Goal: Transaction & Acquisition: Purchase product/service

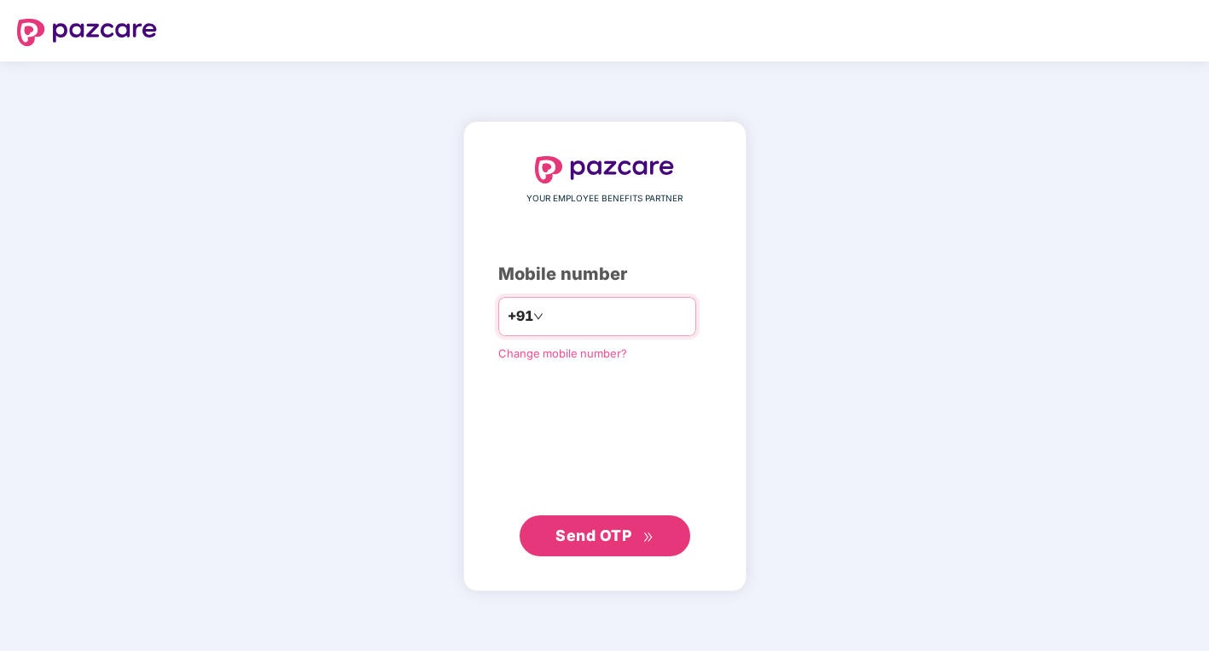
click at [616, 309] on input "number" at bounding box center [617, 316] width 140 height 27
type input "**********"
click at [616, 533] on span "Send OTP" at bounding box center [593, 535] width 76 height 18
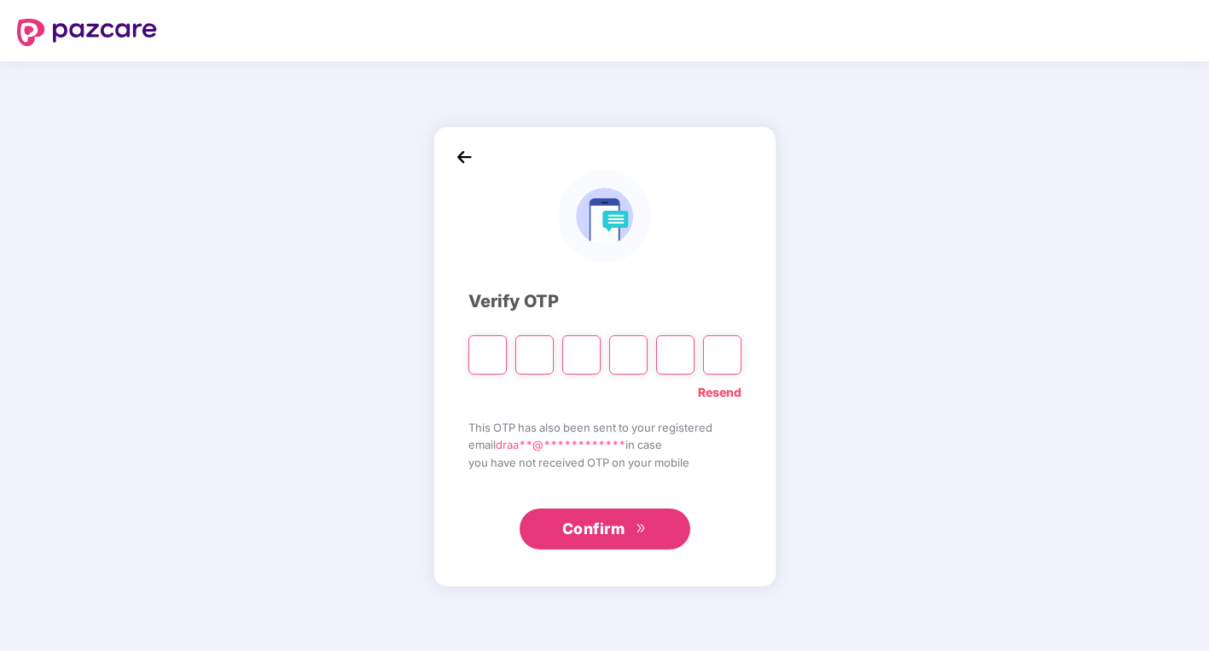
type input "*"
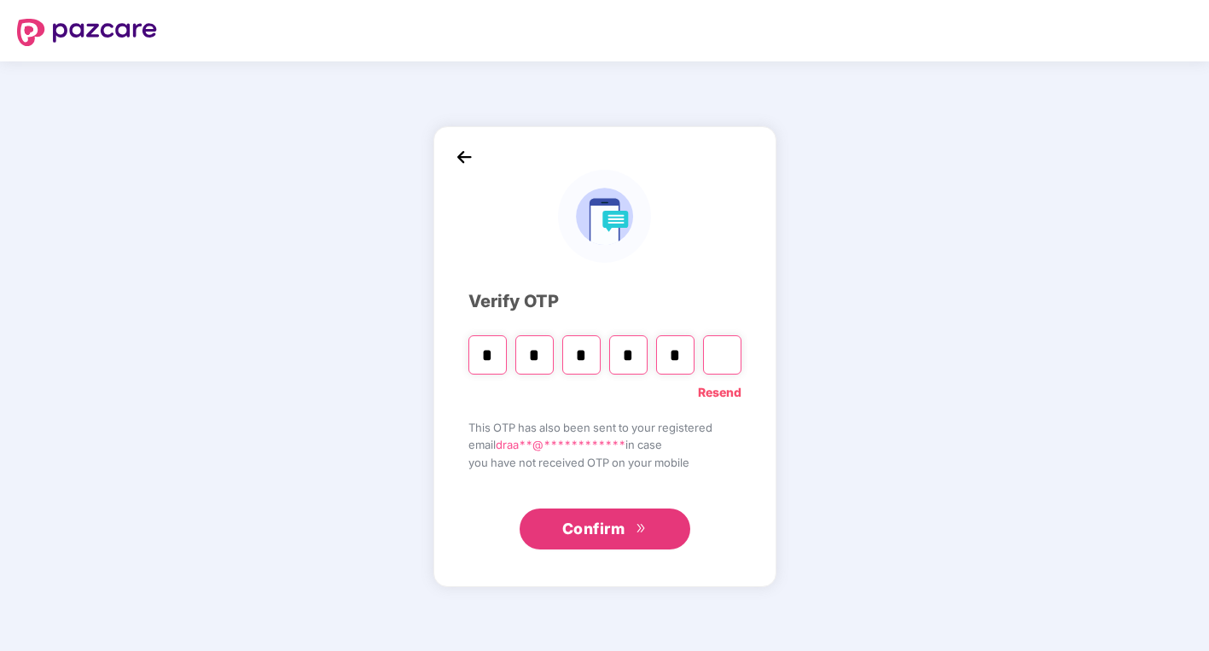
type input "*"
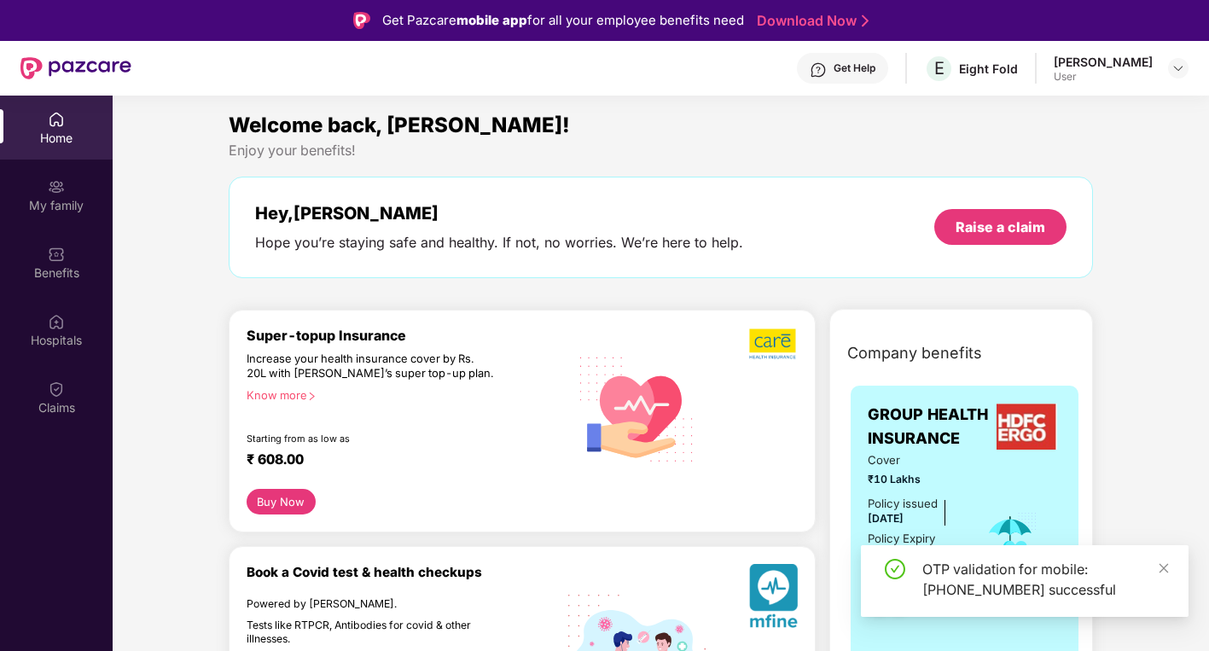
scroll to position [29, 0]
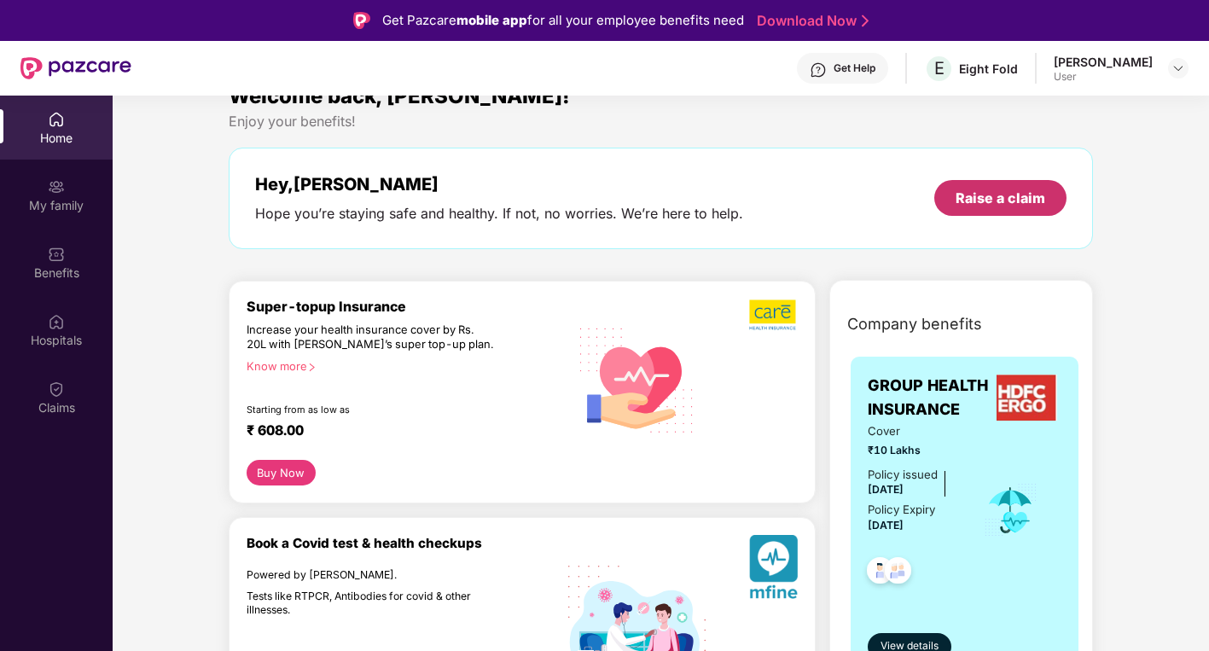
click at [982, 201] on div "Raise a claim" at bounding box center [1000, 198] width 90 height 19
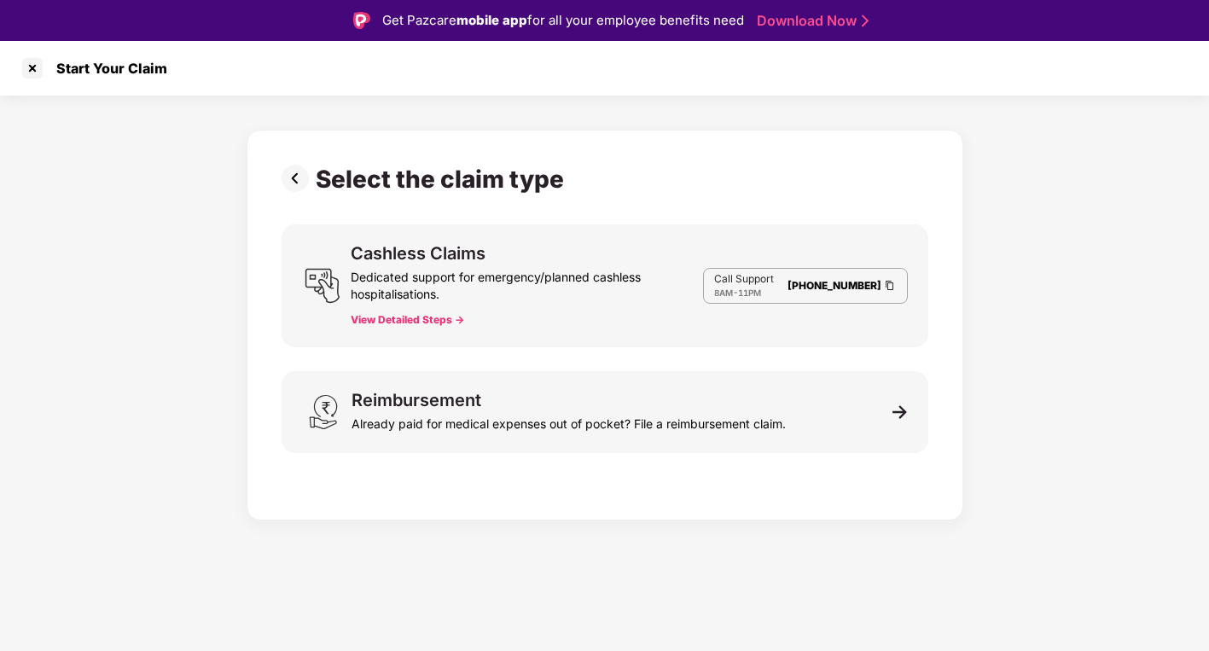
scroll to position [0, 0]
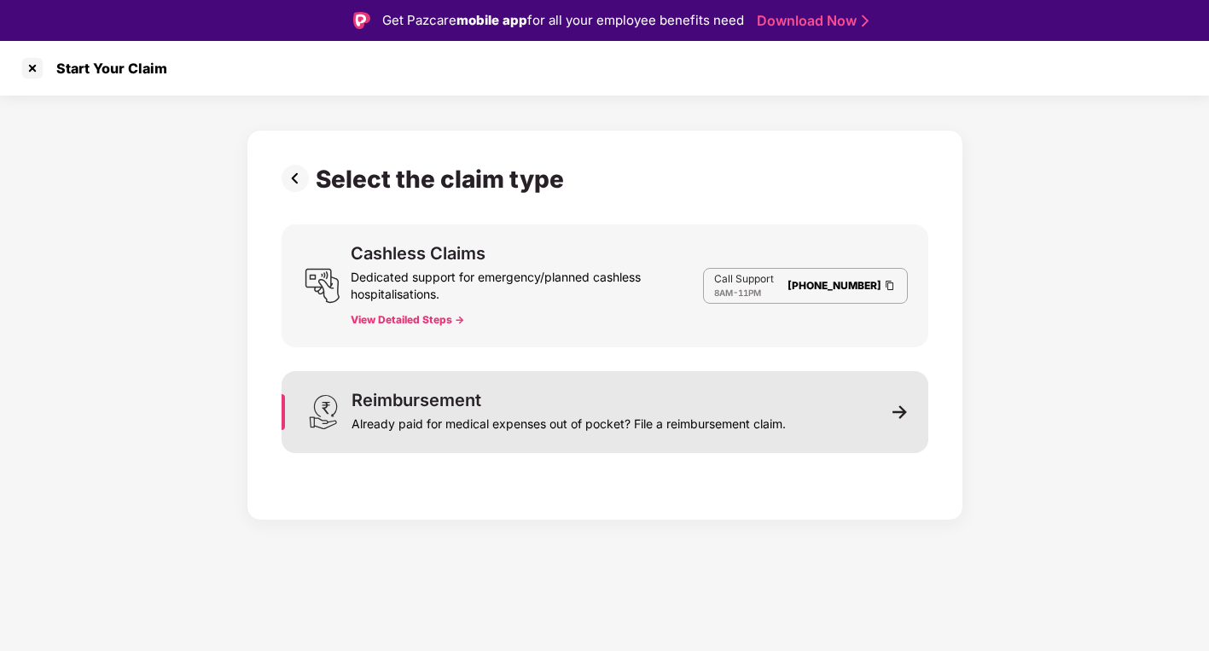
click at [644, 437] on div "Reimbursement Already paid for medical expenses out of pocket? File a reimburse…" at bounding box center [605, 412] width 647 height 82
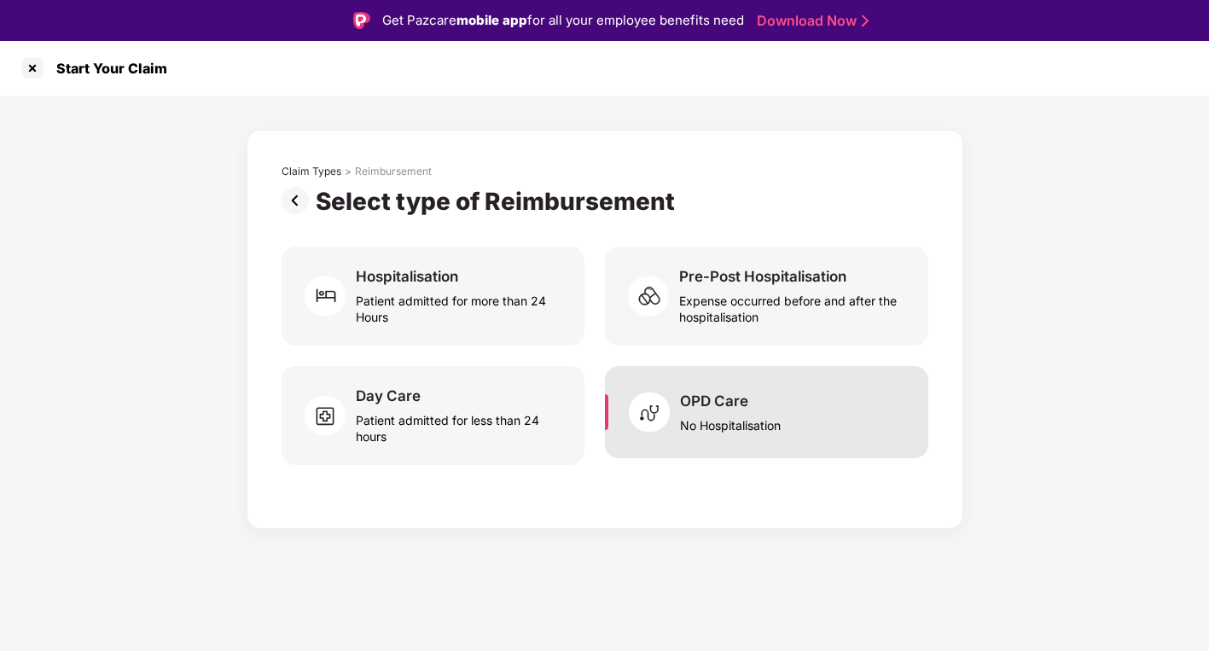
click at [712, 426] on div "No Hospitalisation" at bounding box center [730, 421] width 101 height 23
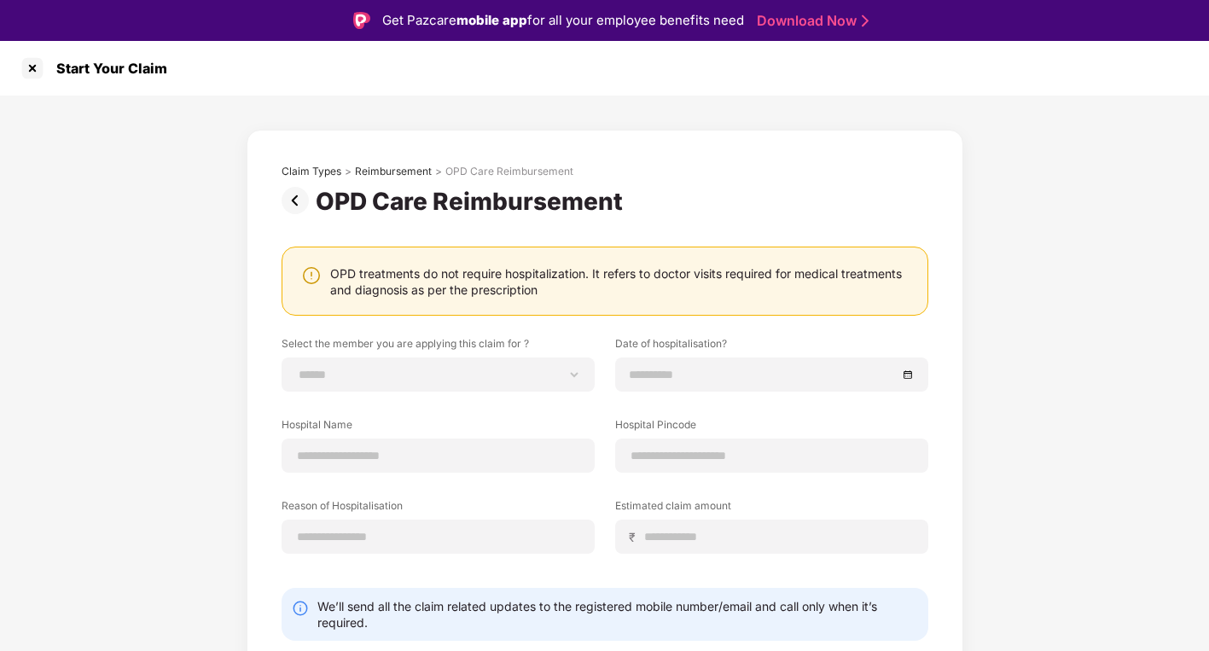
scroll to position [54, 0]
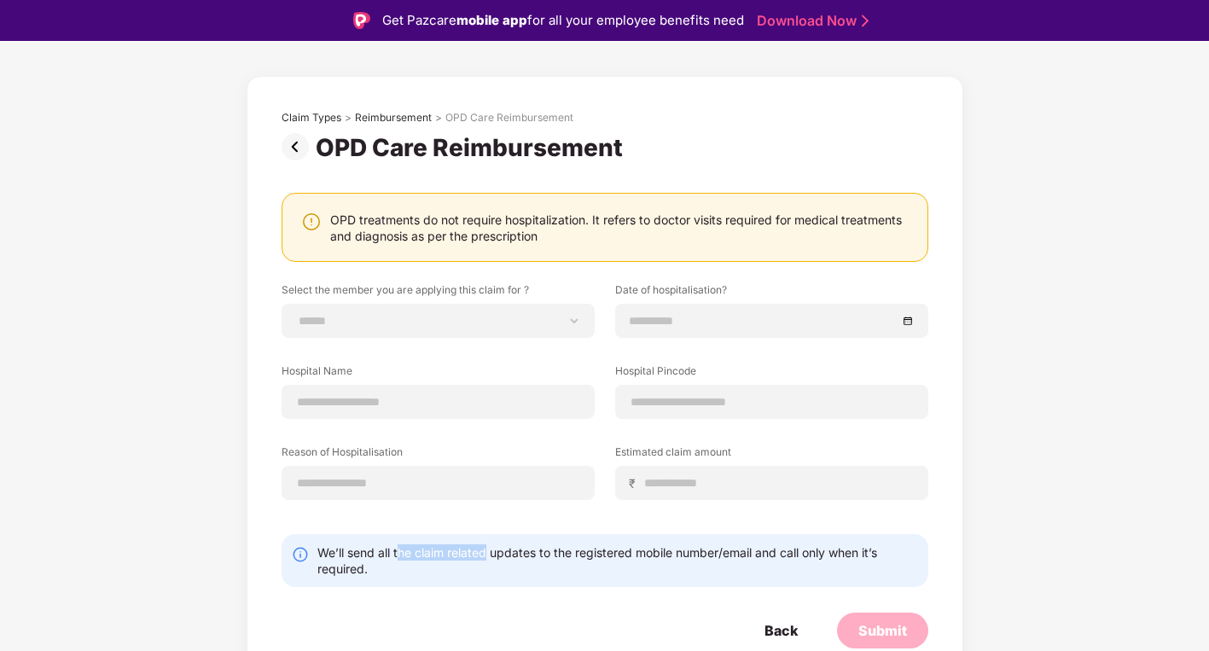
drag, startPoint x: 400, startPoint y: 546, endPoint x: 486, endPoint y: 552, distance: 86.4
click at [486, 552] on div "We’ll send all the claim related updates to the registered mobile number/email …" at bounding box center [617, 560] width 601 height 32
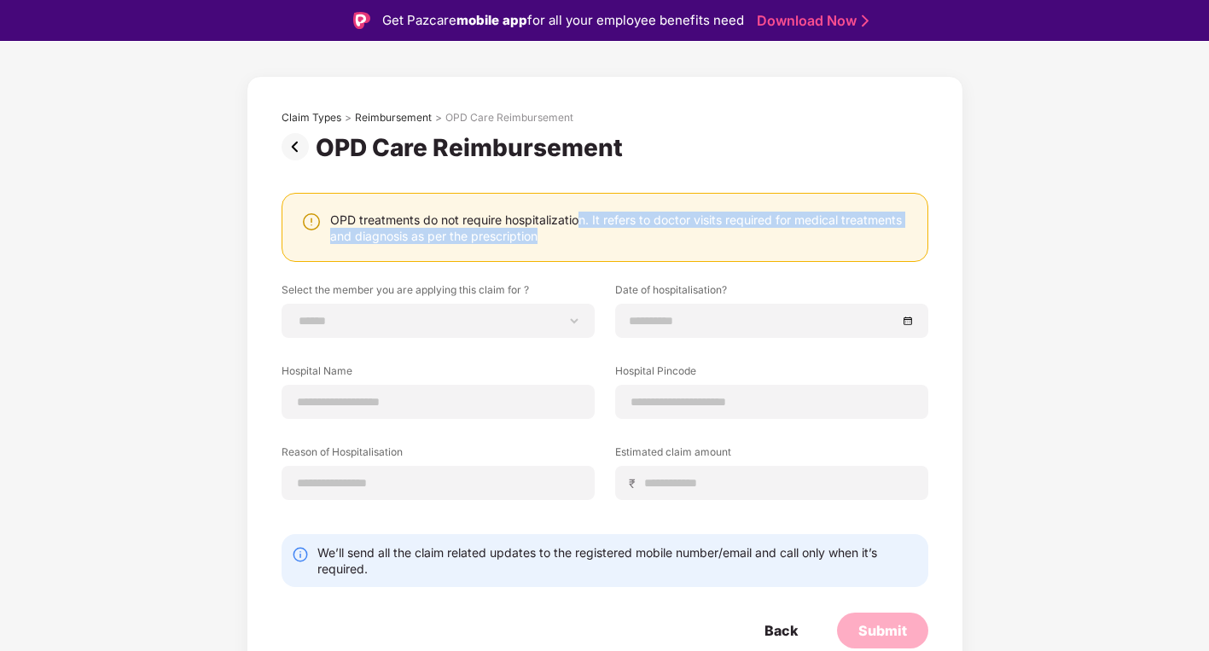
drag, startPoint x: 577, startPoint y: 216, endPoint x: 581, endPoint y: 231, distance: 15.9
click at [582, 234] on div "OPD treatments do not require hospitalization. It refers to doctor visits requi…" at bounding box center [620, 228] width 580 height 32
click at [505, 315] on select "**********" at bounding box center [438, 321] width 284 height 14
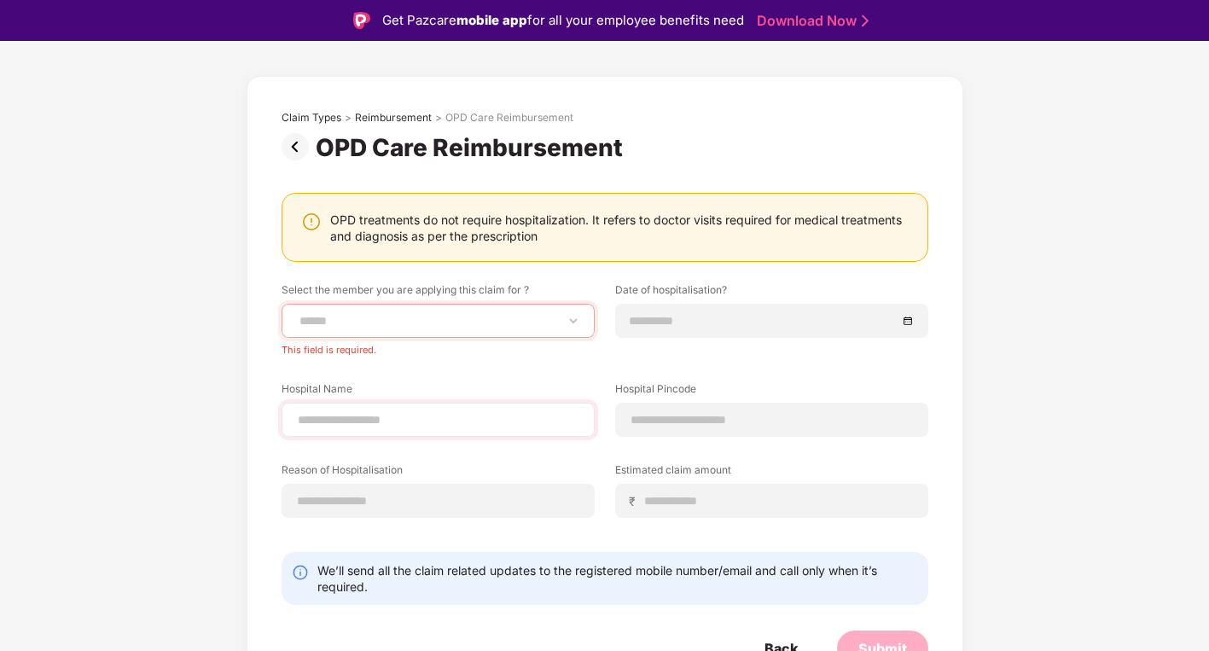
click at [486, 412] on div at bounding box center [438, 420] width 313 height 34
click at [677, 425] on input at bounding box center [772, 420] width 284 height 18
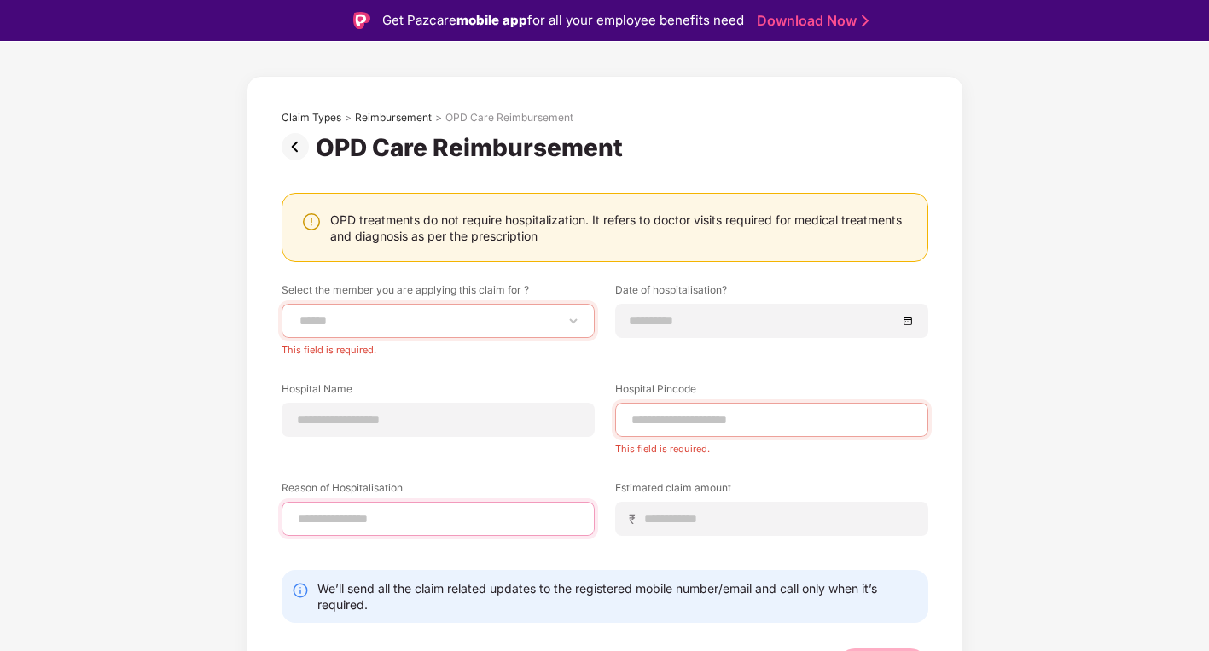
click at [473, 503] on div at bounding box center [438, 519] width 313 height 34
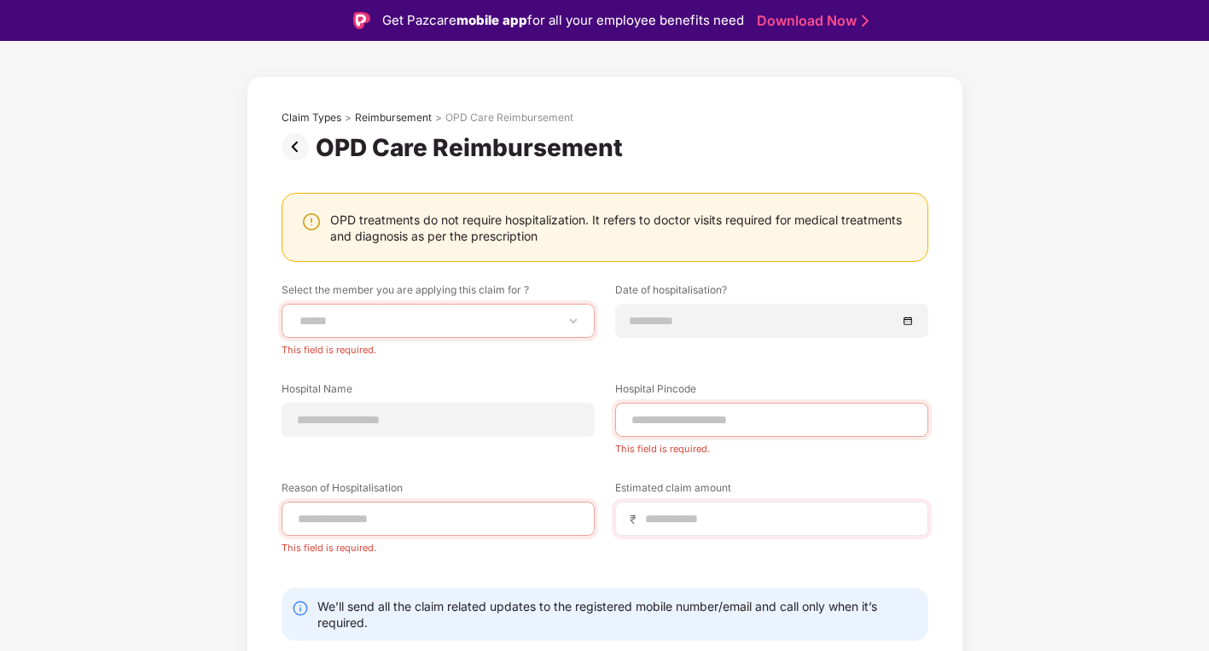
click at [630, 517] on span "₹" at bounding box center [637, 519] width 14 height 16
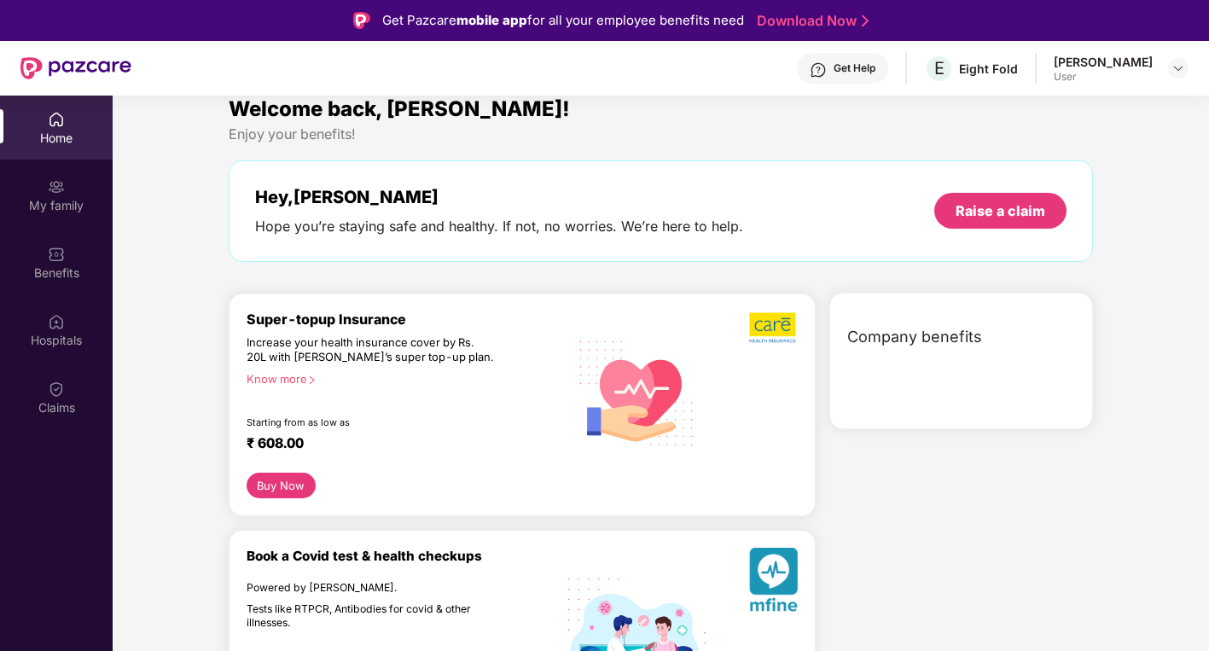
scroll to position [107, 0]
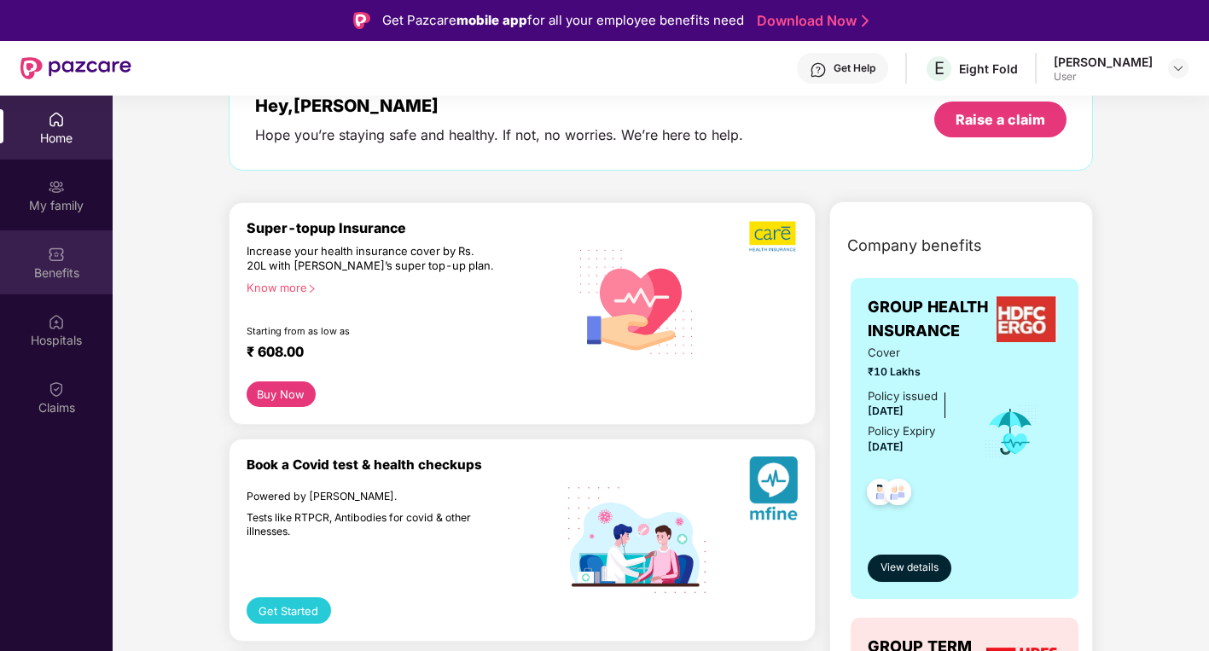
click at [61, 277] on div "Benefits" at bounding box center [56, 272] width 113 height 17
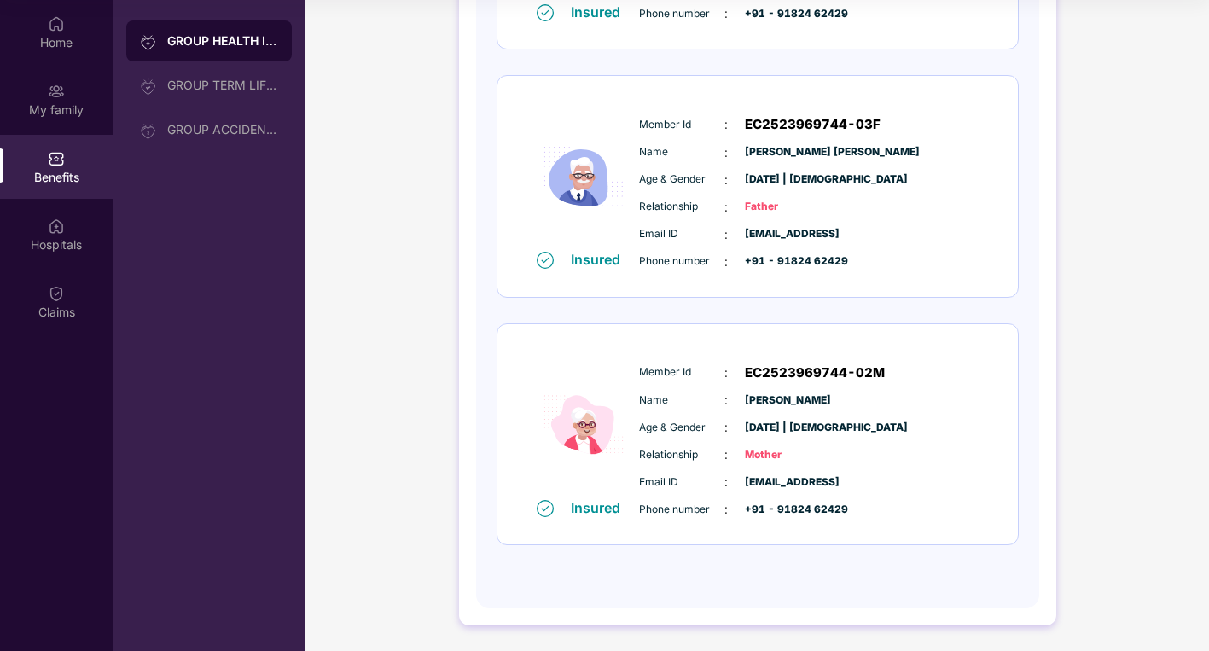
scroll to position [0, 0]
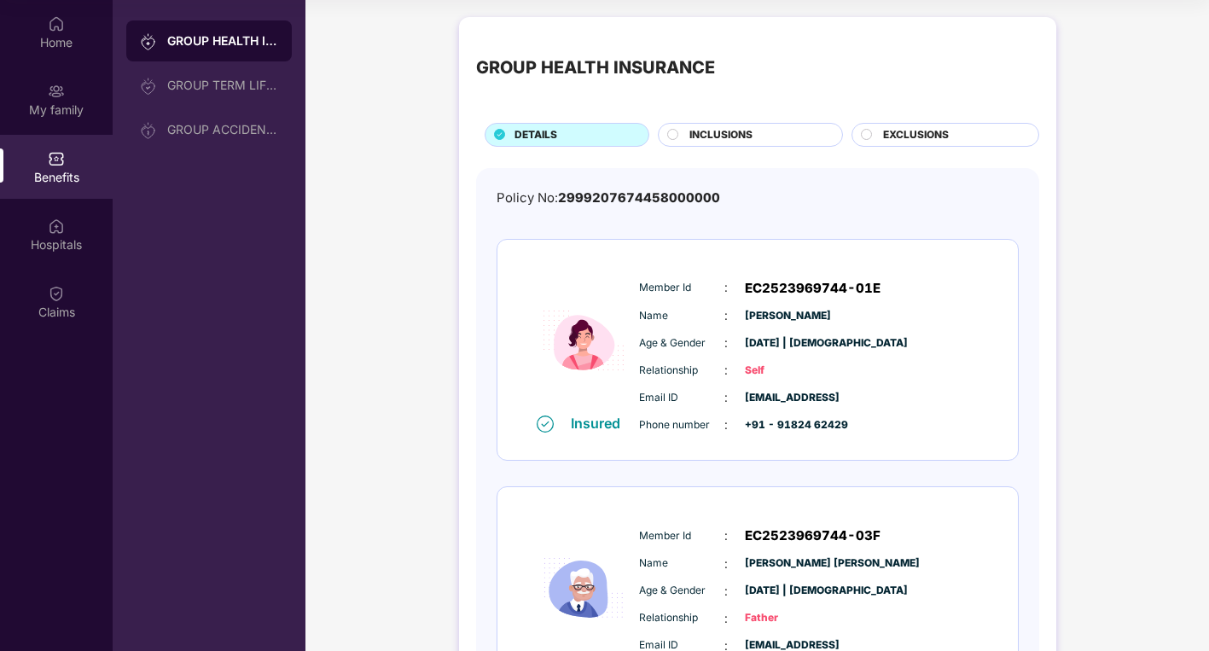
click at [765, 144] on div "INCLUSIONS" at bounding box center [757, 136] width 153 height 19
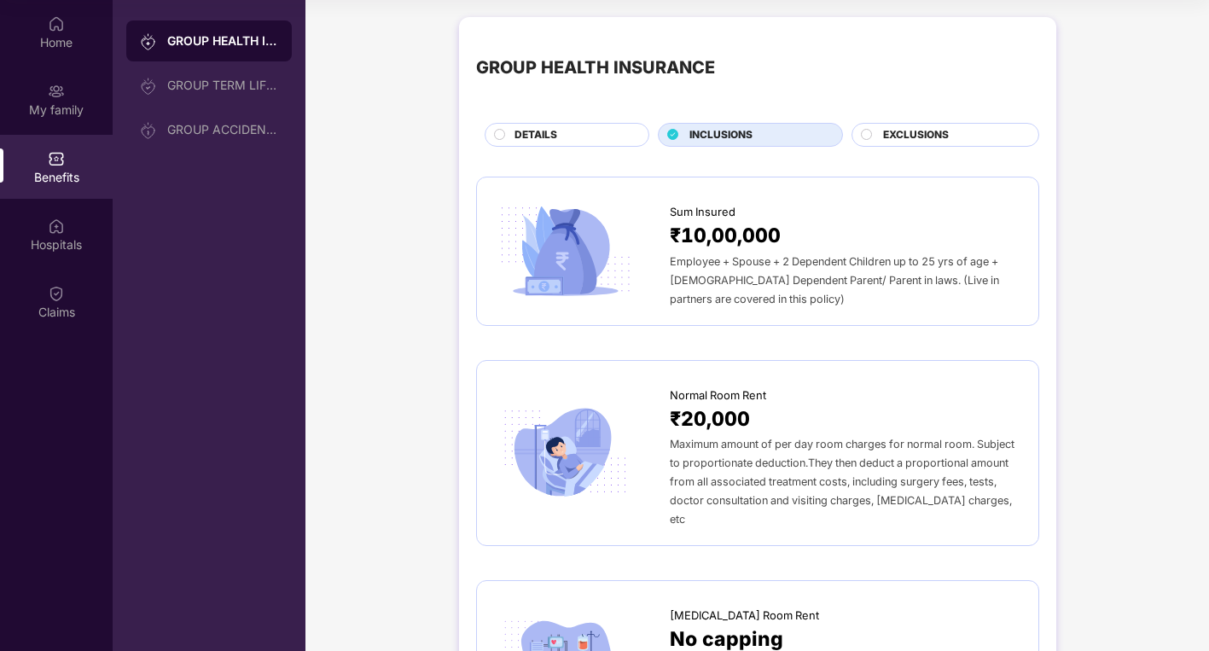
click at [930, 134] on span "EXCLUSIONS" at bounding box center [916, 135] width 66 height 16
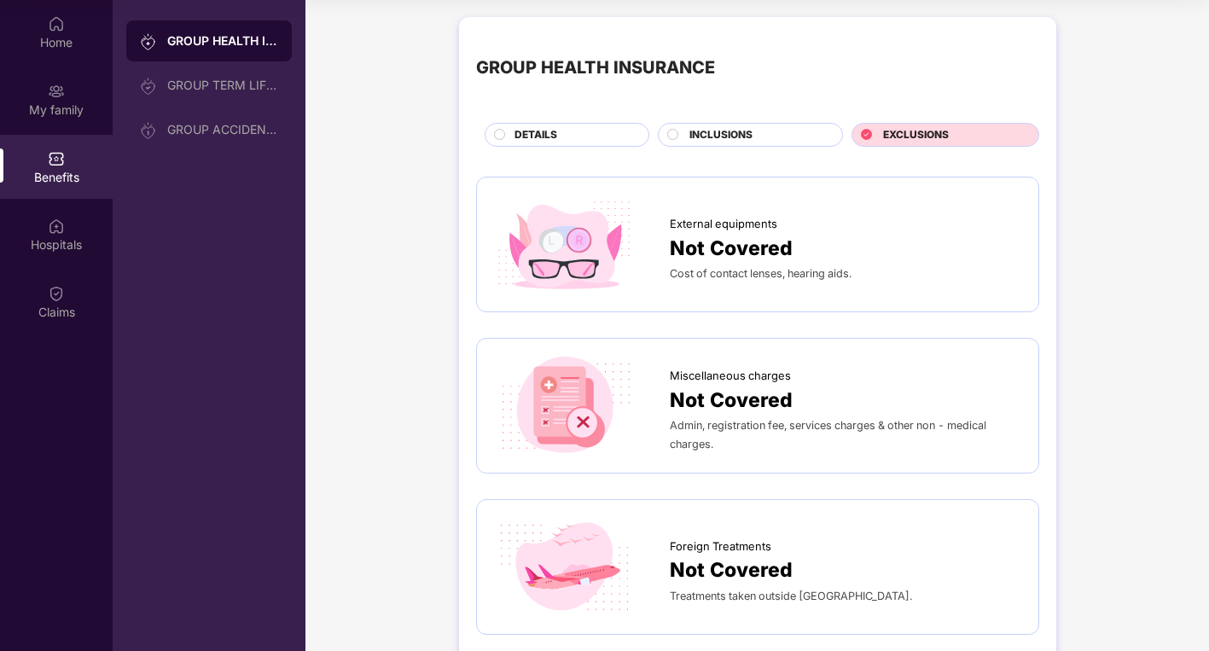
click at [775, 130] on div "INCLUSIONS" at bounding box center [757, 136] width 153 height 19
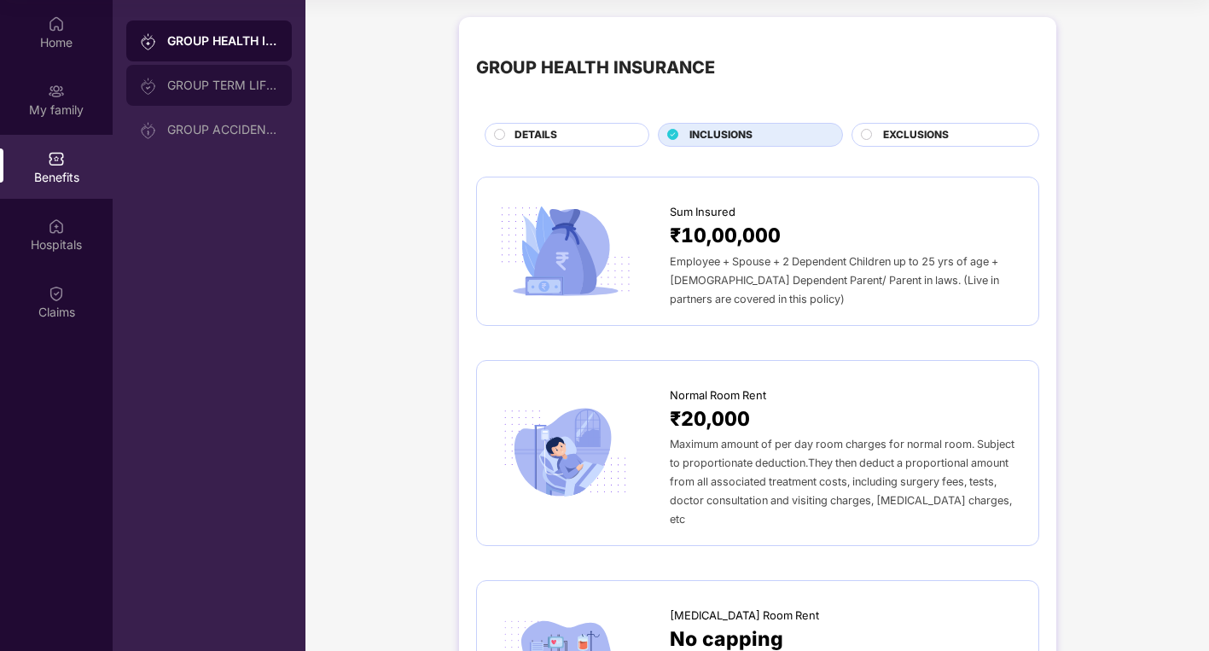
click at [210, 84] on div "GROUP TERM LIFE INSURANCE" at bounding box center [222, 85] width 111 height 14
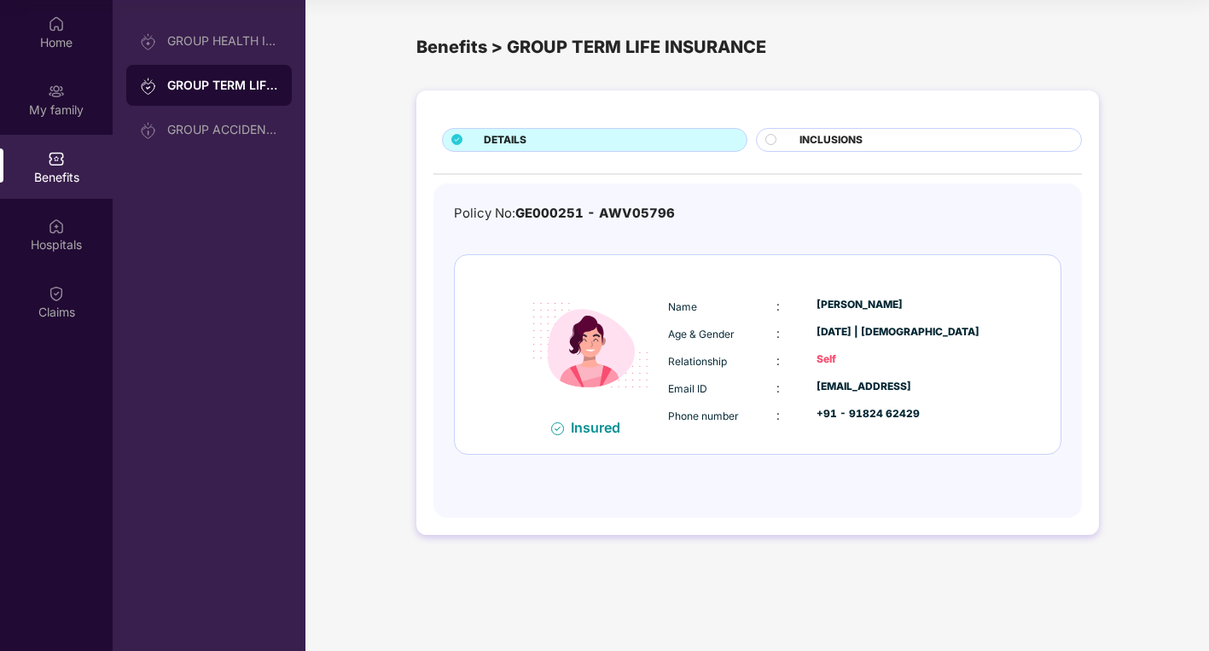
click at [829, 137] on span "INCLUSIONS" at bounding box center [830, 140] width 63 height 16
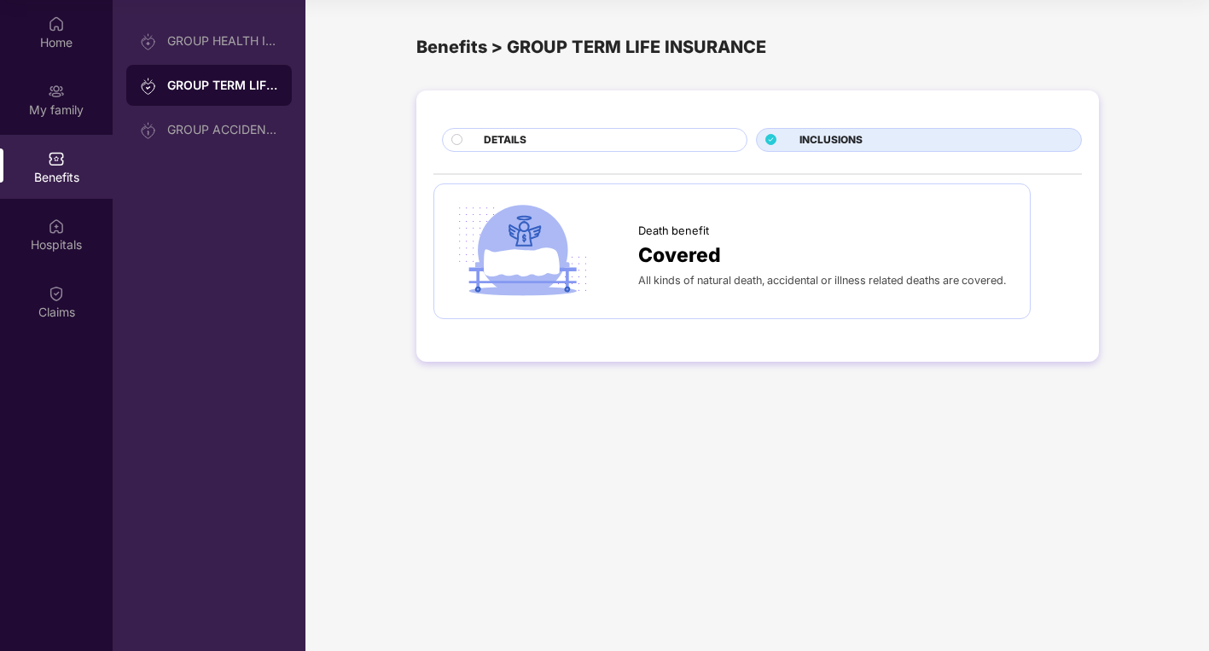
click at [709, 307] on div "Death benefit Covered All kinds of natural death, accidental or illness related…" at bounding box center [731, 251] width 597 height 136
click at [199, 125] on div "GROUP ACCIDENTAL INSURANCE" at bounding box center [222, 130] width 111 height 14
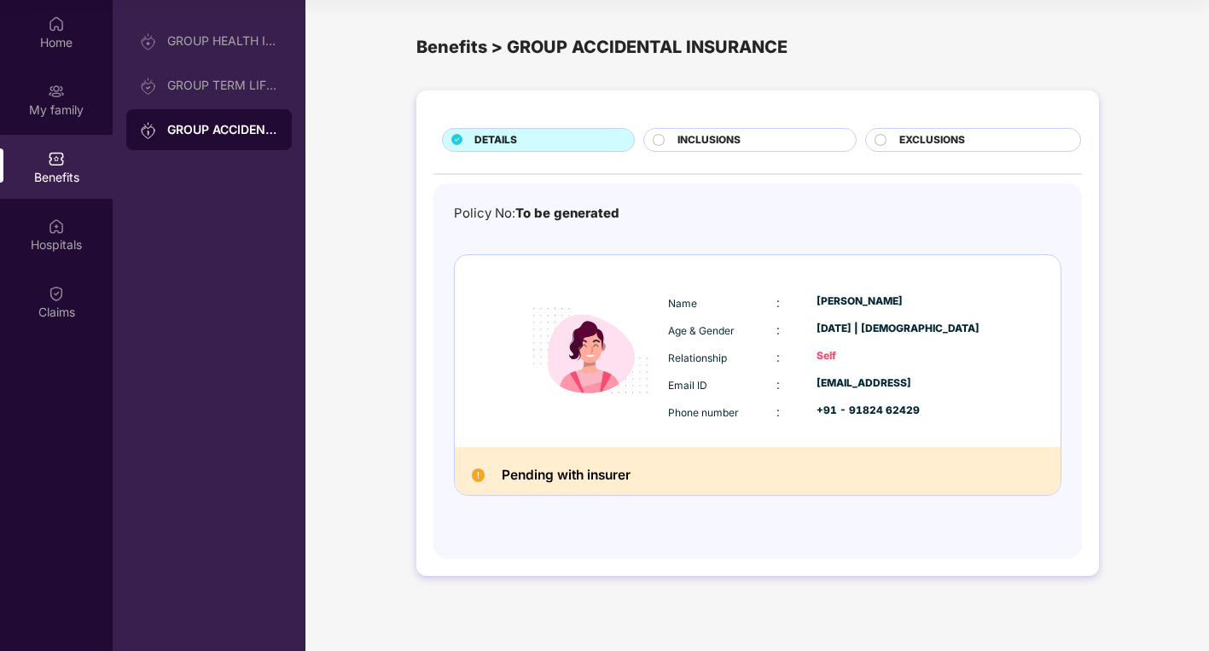
click at [659, 149] on div "INCLUSIONS" at bounding box center [749, 140] width 213 height 24
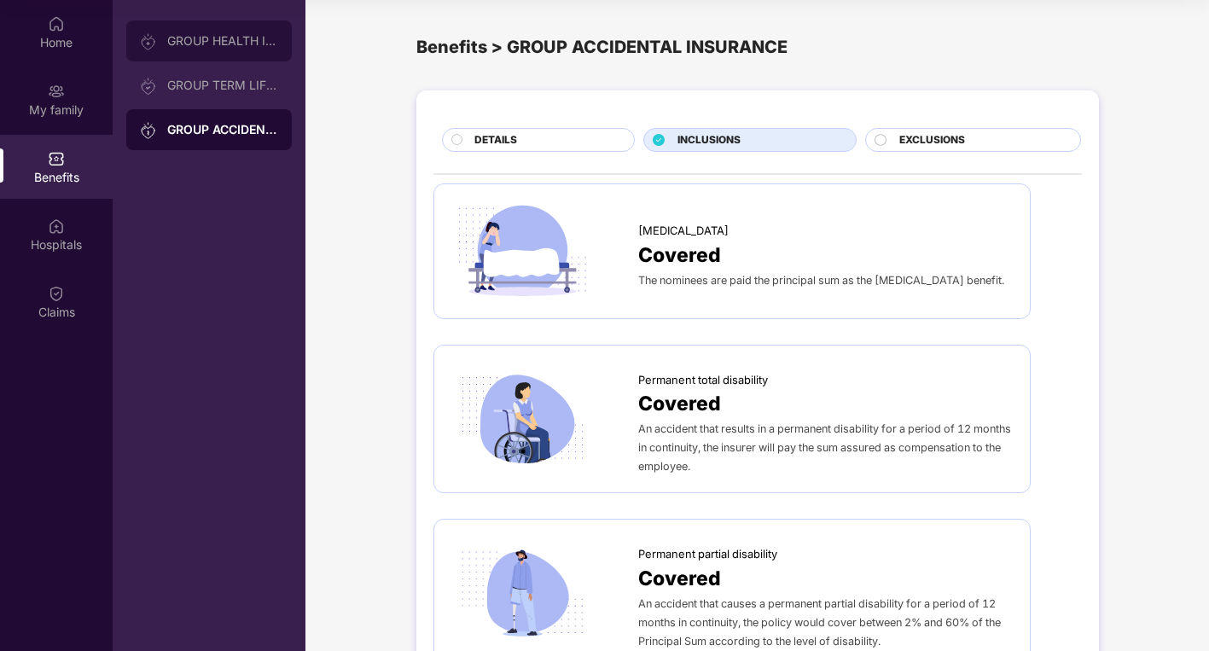
click at [218, 37] on div "GROUP HEALTH INSURANCE" at bounding box center [222, 41] width 111 height 14
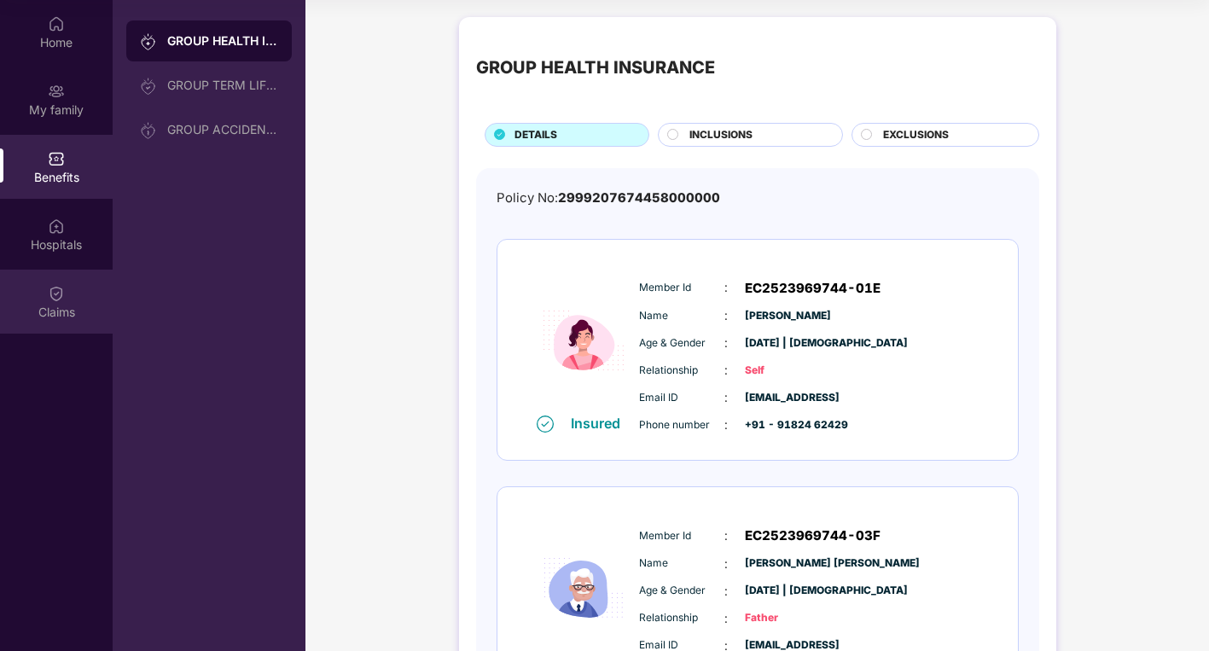
click at [43, 301] on div "Claims" at bounding box center [56, 302] width 113 height 64
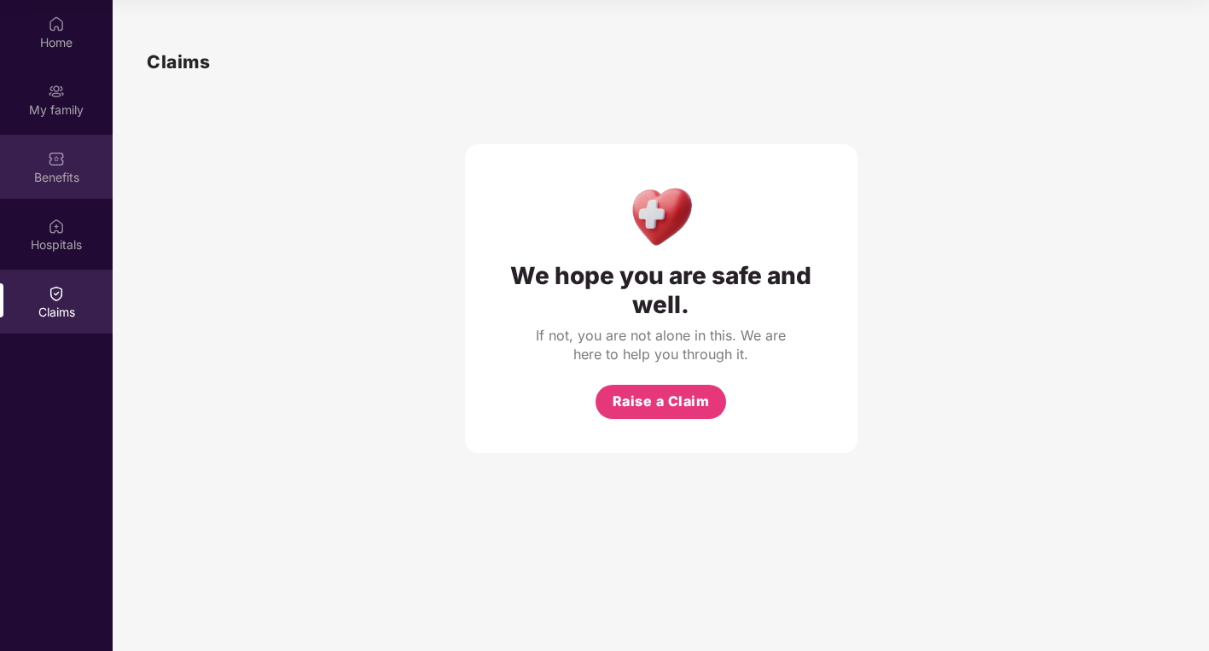
click at [51, 188] on div "Benefits" at bounding box center [56, 167] width 113 height 64
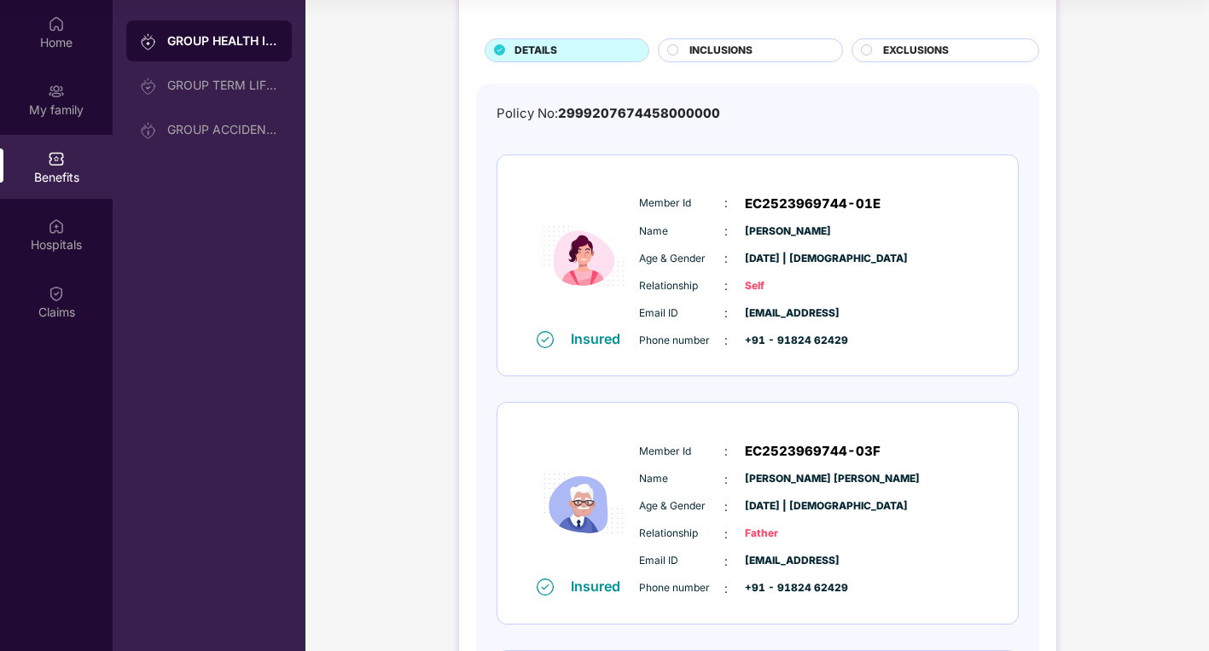
scroll to position [411, 0]
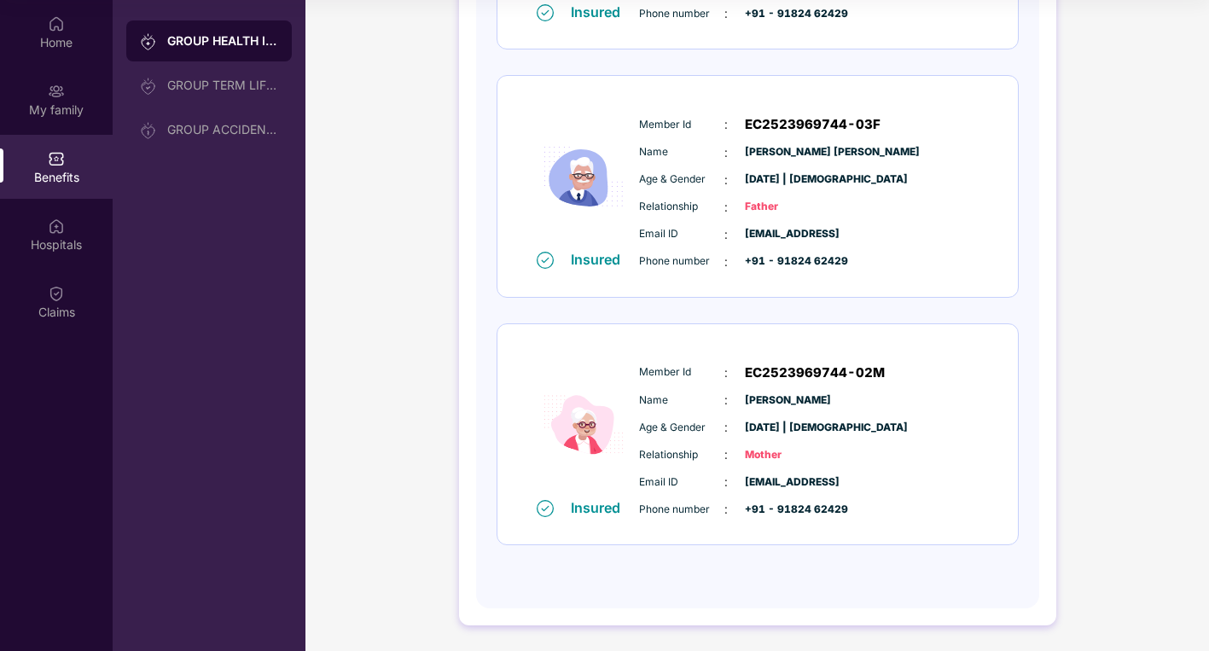
click at [820, 360] on div "Member Id : EC2523969744-02M Name : [PERSON_NAME] Age & Gender : [DATE] | [DEMO…" at bounding box center [808, 441] width 347 height 174
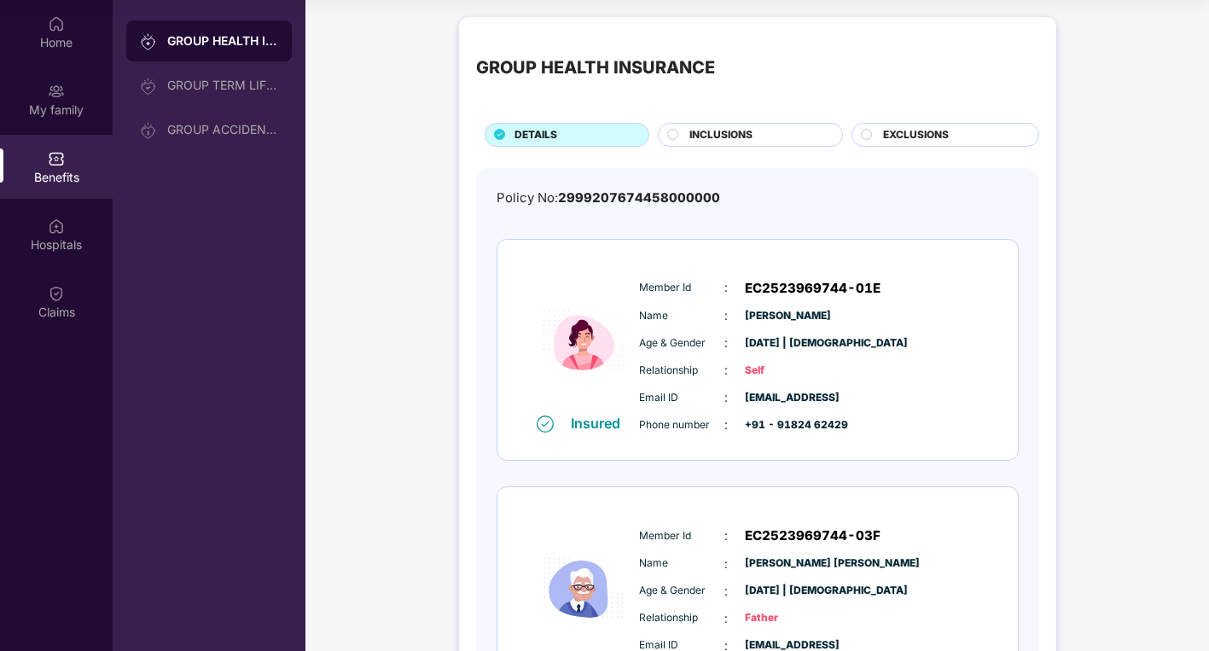
click at [710, 125] on div "INCLUSIONS" at bounding box center [750, 135] width 185 height 24
